Goal: Contribute content

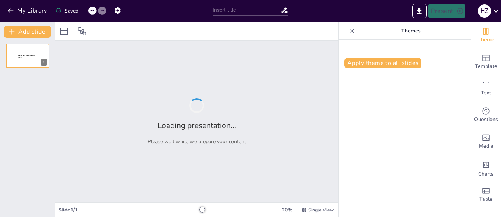
type input "Deportes Colectivos: Fundamentos y Adaptaciones en el Currículo Educativo"
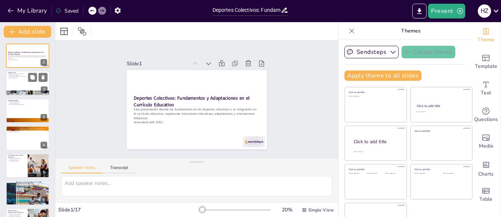
checkbox input "true"
click at [35, 90] on div at bounding box center [28, 83] width 44 height 25
type textarea "La inclusión de deportes colectivos en la educación física es fundamental para …"
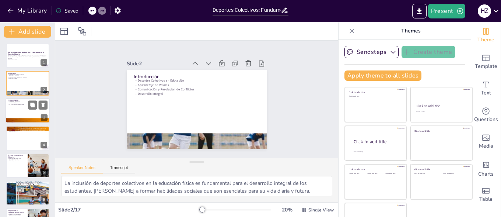
checkbox input "true"
click at [13, 109] on div at bounding box center [28, 110] width 44 height 25
type textarea "La clasificación de los deportes es fundamental para entender cómo se pueden in…"
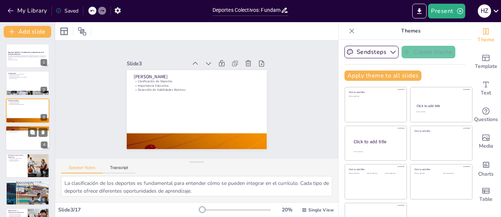
checkbox input "true"
click at [24, 140] on div at bounding box center [28, 137] width 44 height 25
type textarea "Conocer los diferentes tipos de deportes permite a los educadores elegir las ac…"
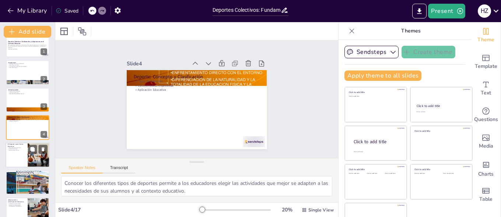
checkbox input "true"
click at [15, 160] on div at bounding box center [28, 154] width 44 height 25
type textarea "Fomentar valores éticos a través del deporte es fundamental para la formación i…"
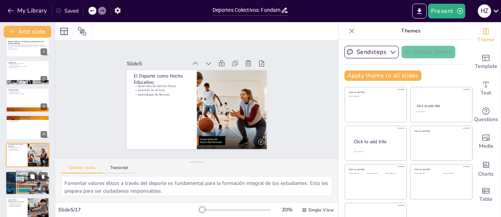
scroll to position [38, 0]
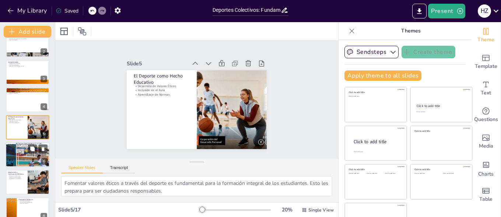
checkbox input "true"
click at [19, 158] on div at bounding box center [28, 154] width 44 height 59
type textarea "El aprendizaje cognitivo es esencial en la educación física, y el deporte puede…"
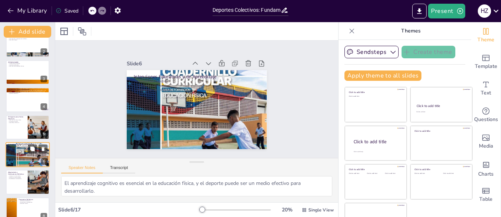
scroll to position [66, 0]
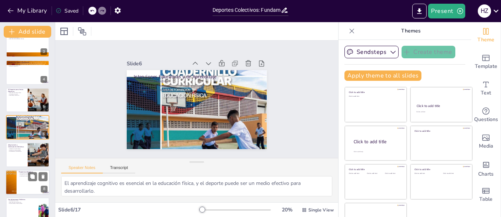
checkbox input "true"
click at [25, 179] on div at bounding box center [28, 182] width 44 height 25
type textarea "El atletismo es una excelente opción para fomentar la participación y el desarr…"
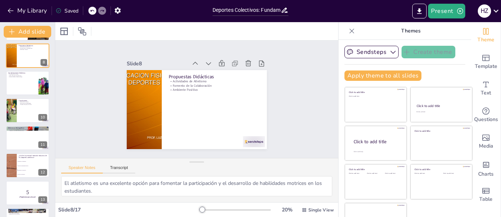
scroll to position [205, 0]
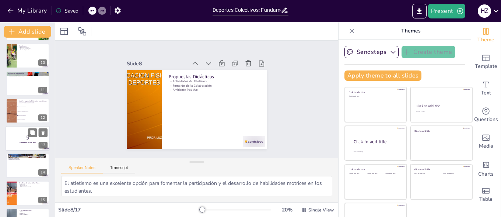
checkbox input "true"
click at [30, 143] on strong "¡Prepárense para el quiz!" at bounding box center [28, 142] width 16 height 2
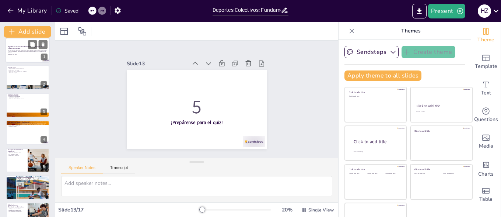
scroll to position [0, 0]
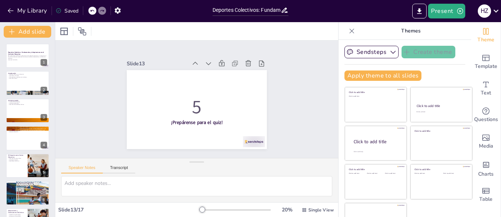
checkbox input "true"
click at [438, 10] on button "Present" at bounding box center [446, 11] width 37 height 15
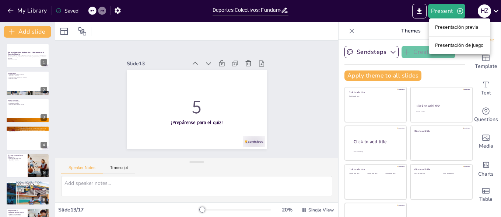
click at [463, 28] on li "Presentación previa" at bounding box center [459, 27] width 61 height 12
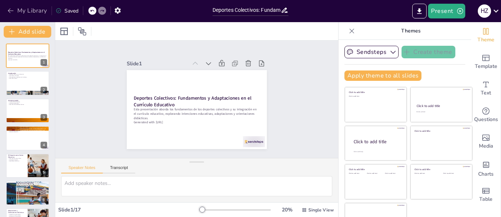
click at [34, 9] on button "My Library" at bounding box center [28, 11] width 45 height 12
